Goal: Task Accomplishment & Management: Use online tool/utility

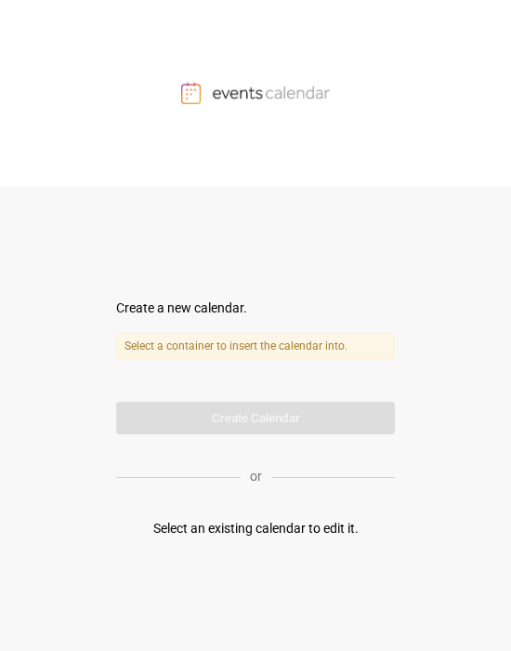
click at [215, 319] on label "Select a container to insert the calendar into." at bounding box center [255, 346] width 279 height 26
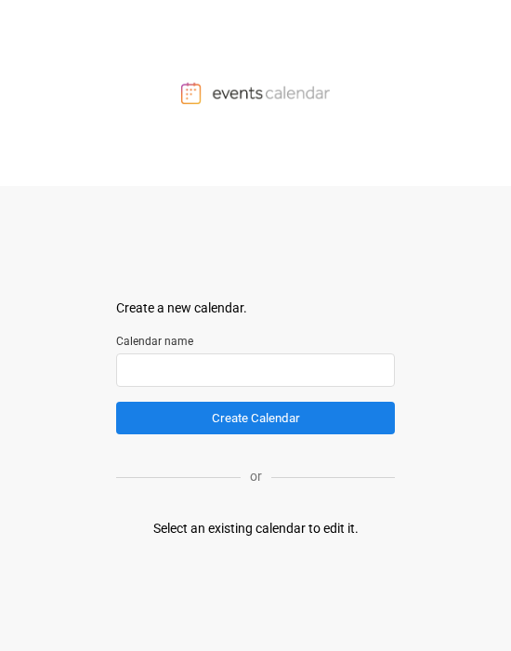
click at [152, 319] on input "text" at bounding box center [255, 369] width 279 height 33
click at [215, 90] on img at bounding box center [255, 93] width 149 height 22
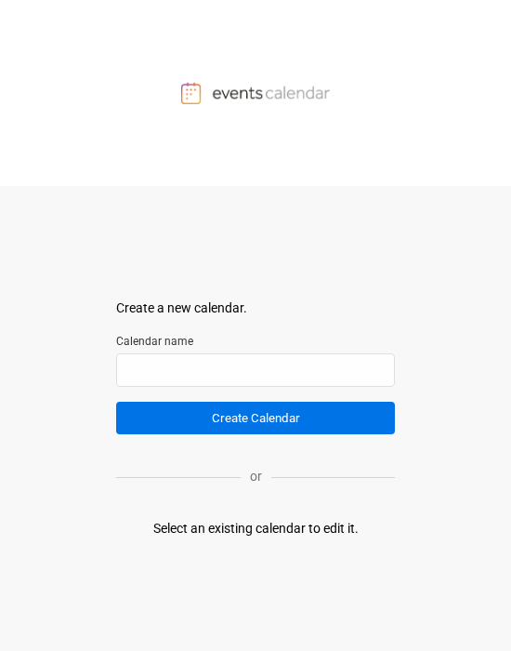
click at [215, 319] on button "Create Calendar" at bounding box center [255, 418] width 279 height 33
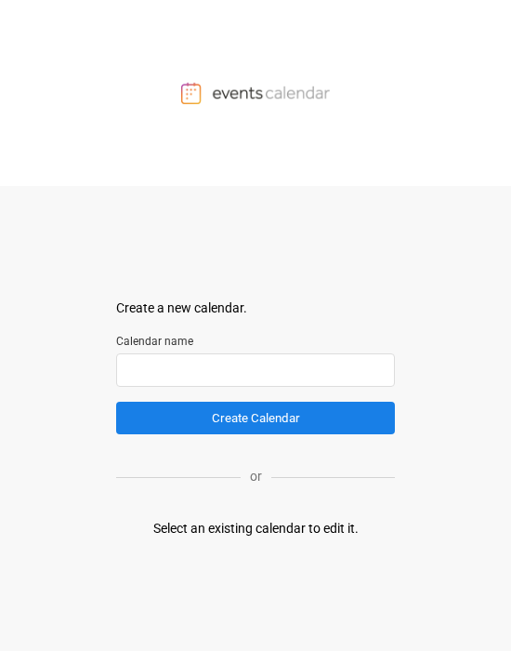
click at [212, 335] on input "text" at bounding box center [255, 369] width 279 height 33
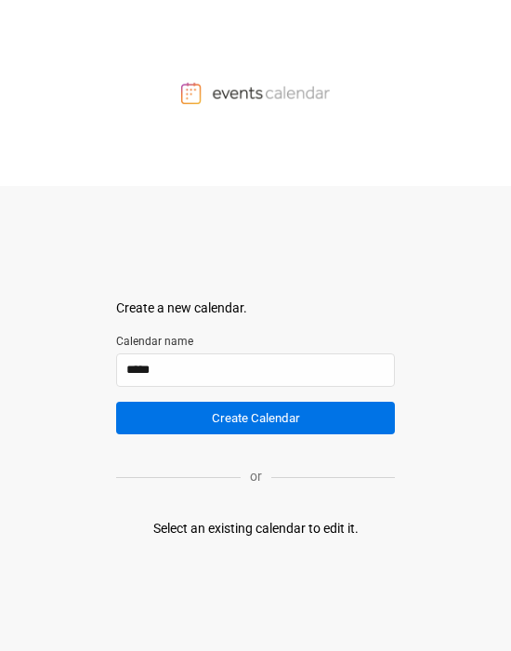
type input "*****"
click at [230, 335] on button "Create Calendar" at bounding box center [255, 418] width 279 height 33
